Goal: Obtain resource: Obtain resource

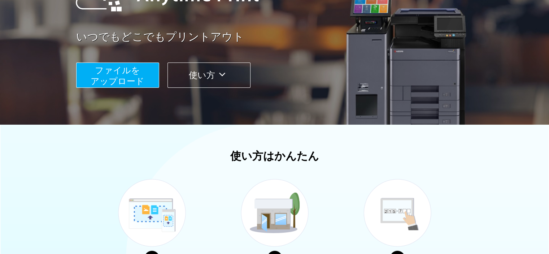
scroll to position [36, 0]
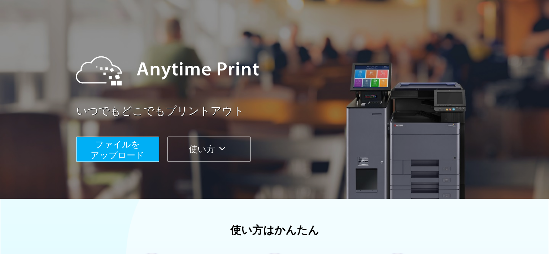
click at [133, 145] on span "ファイルを ​​アップロード" at bounding box center [118, 149] width 54 height 21
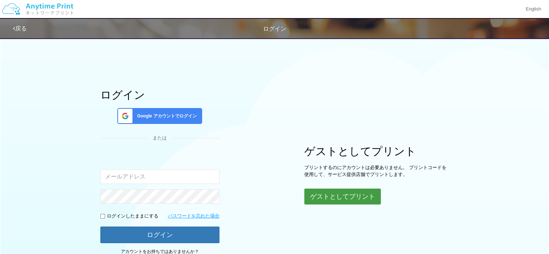
click at [327, 196] on button "ゲストとしてプリント" at bounding box center [342, 196] width 76 height 16
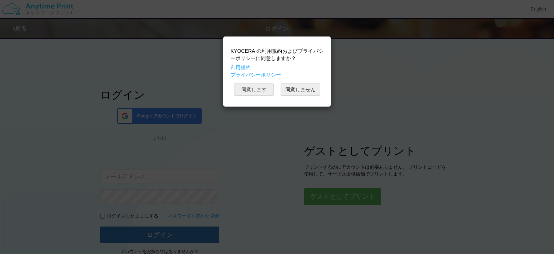
click at [266, 91] on button "同意します" at bounding box center [254, 89] width 40 height 12
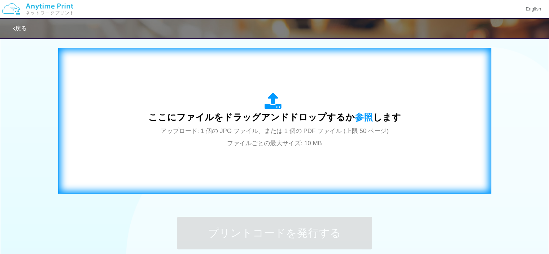
scroll to position [223, 0]
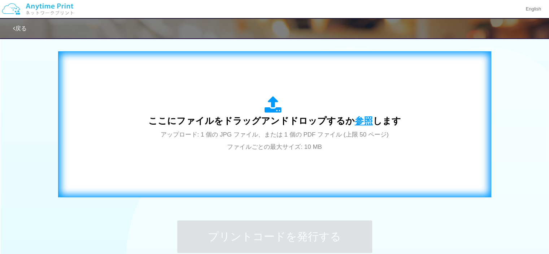
click at [360, 121] on span "参照" at bounding box center [364, 120] width 18 height 10
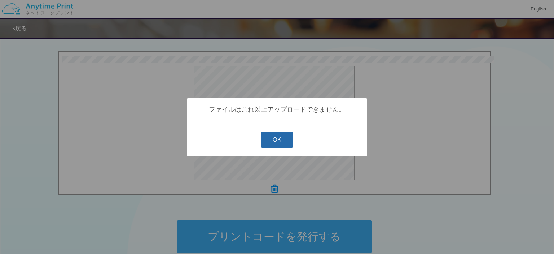
click at [275, 140] on button "OK" at bounding box center [277, 140] width 32 height 16
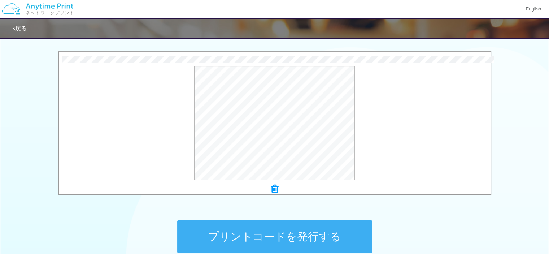
click at [277, 232] on button "プリントコードを発行する" at bounding box center [274, 236] width 195 height 32
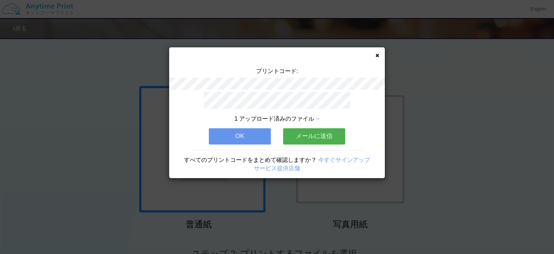
click at [310, 135] on button "メールに送信" at bounding box center [314, 136] width 62 height 16
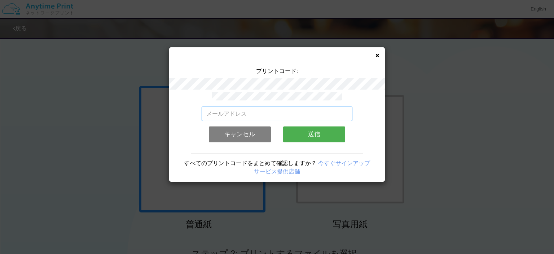
click at [245, 109] on input "email" at bounding box center [277, 113] width 151 height 14
type input "[EMAIL_ADDRESS][DOMAIN_NAME]"
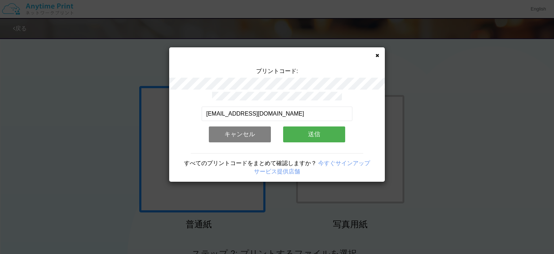
click at [307, 131] on button "送信" at bounding box center [314, 134] width 62 height 16
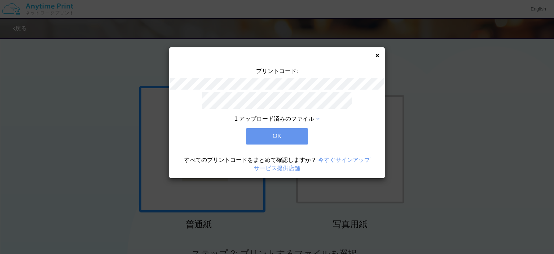
click at [273, 131] on button "OK" at bounding box center [277, 136] width 62 height 16
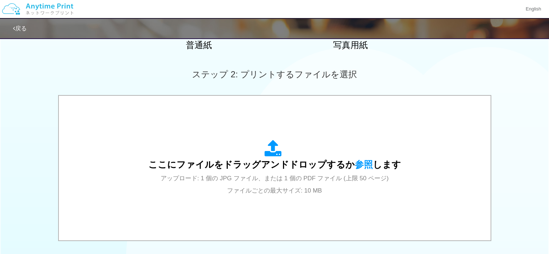
scroll to position [295, 0]
